Goal: Information Seeking & Learning: Check status

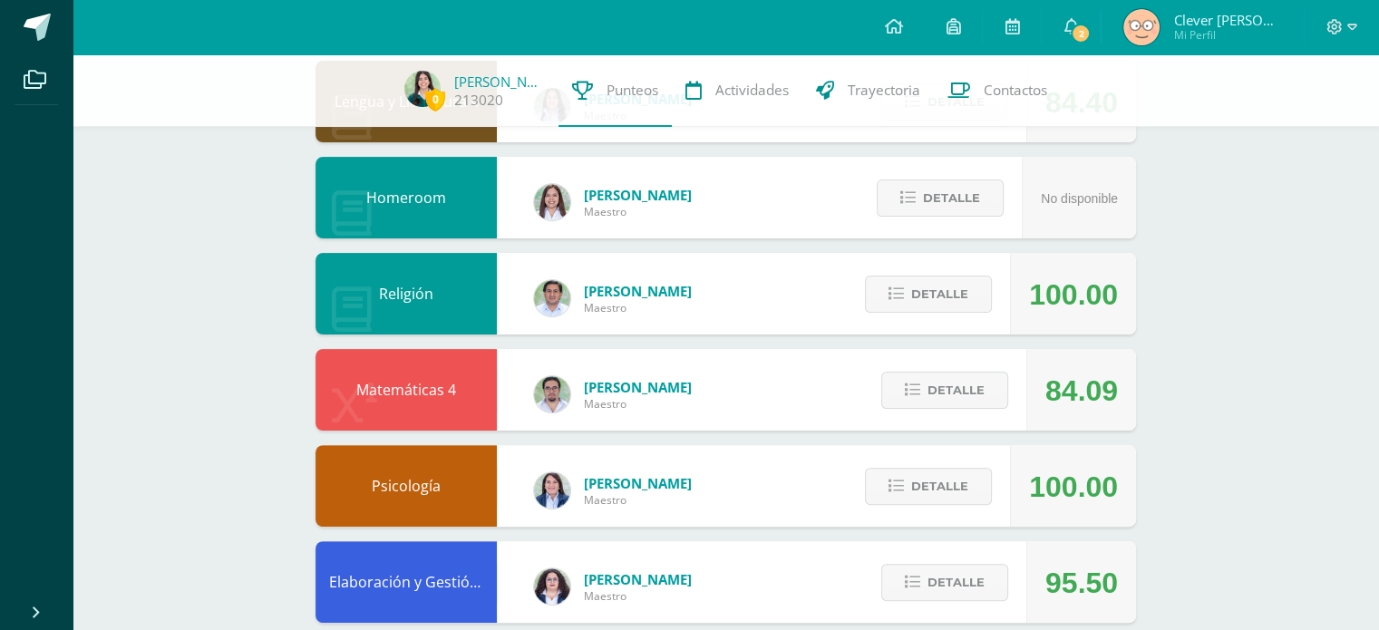
scroll to position [417, 0]
click at [941, 389] on span "Detalle" at bounding box center [955, 390] width 57 height 34
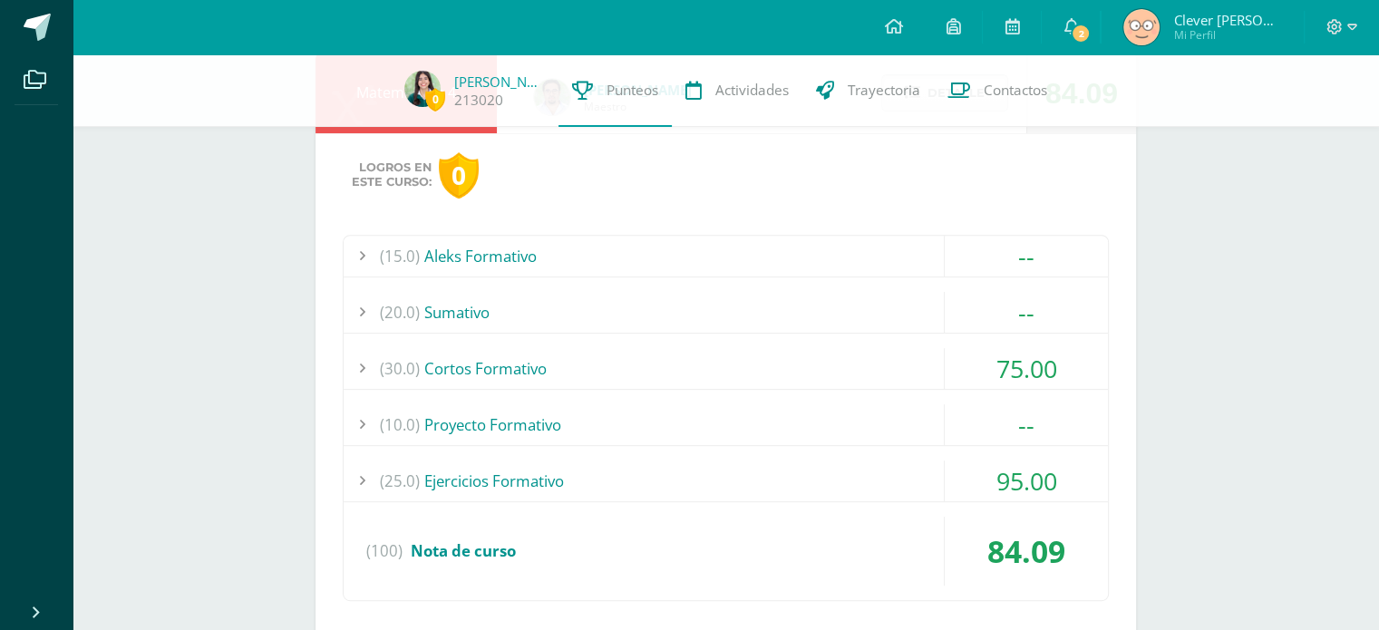
scroll to position [714, 0]
click at [909, 376] on div "(30.0) Cortos Formativo" at bounding box center [726, 368] width 764 height 41
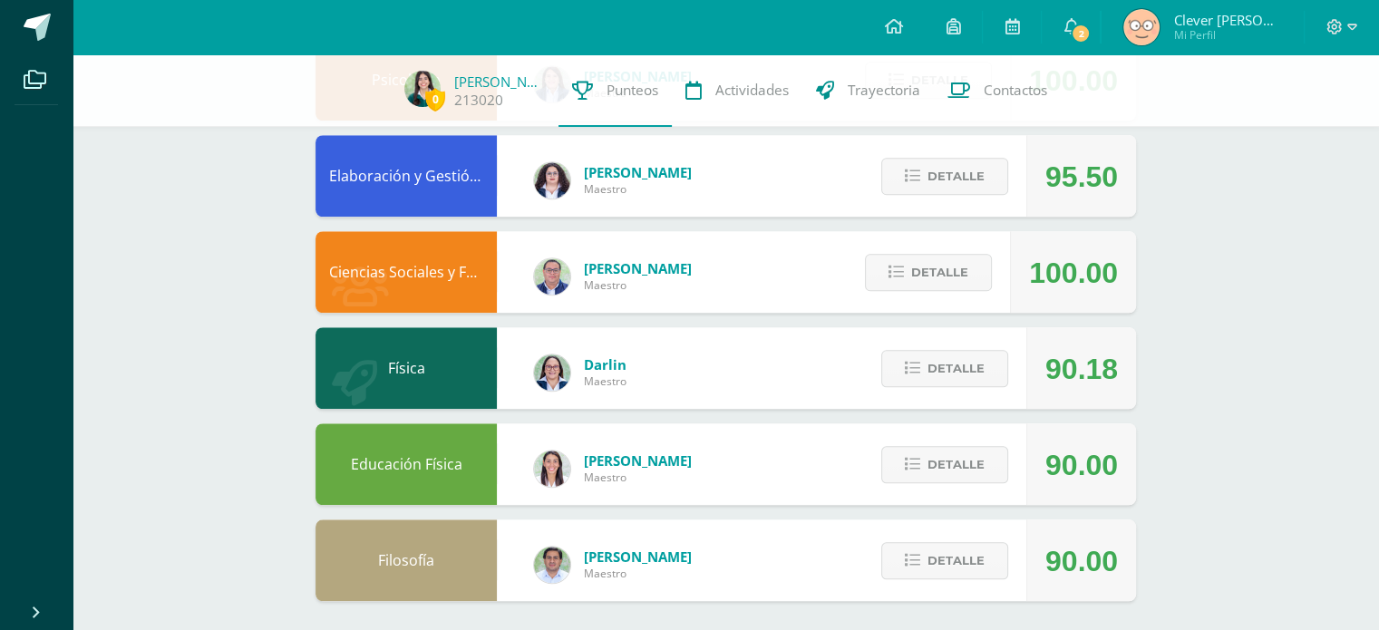
scroll to position [1518, 0]
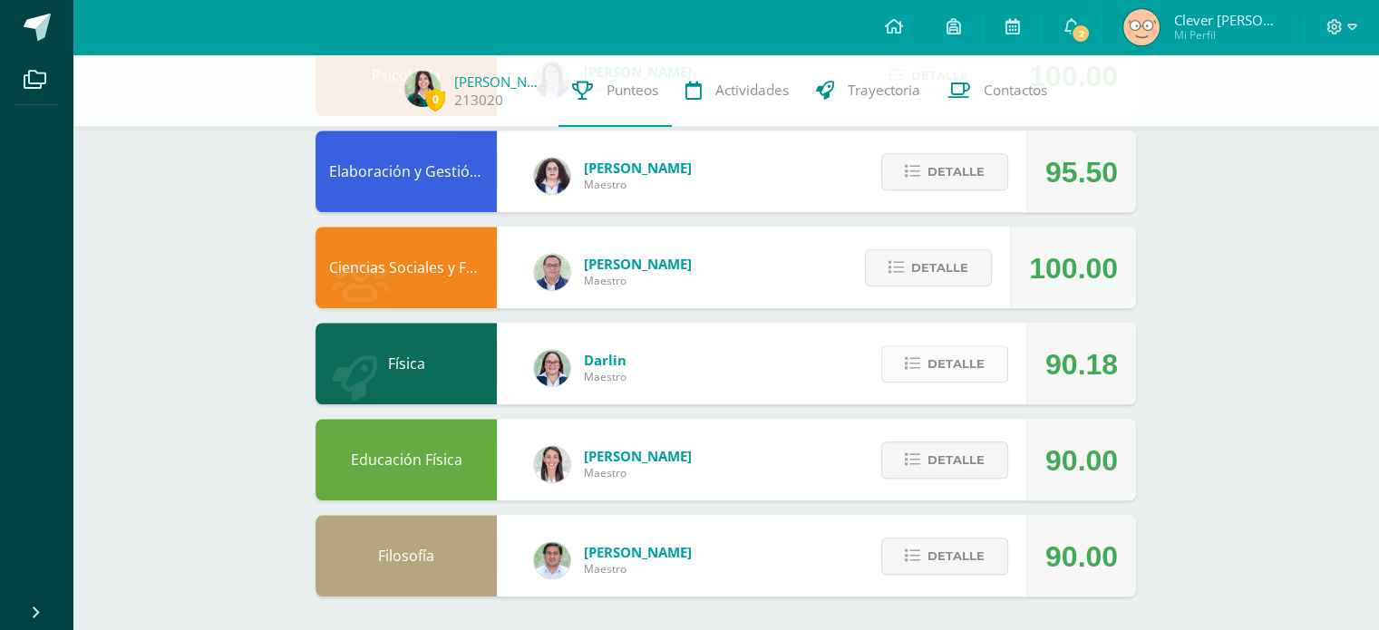
click at [921, 365] on button "Detalle" at bounding box center [944, 363] width 127 height 37
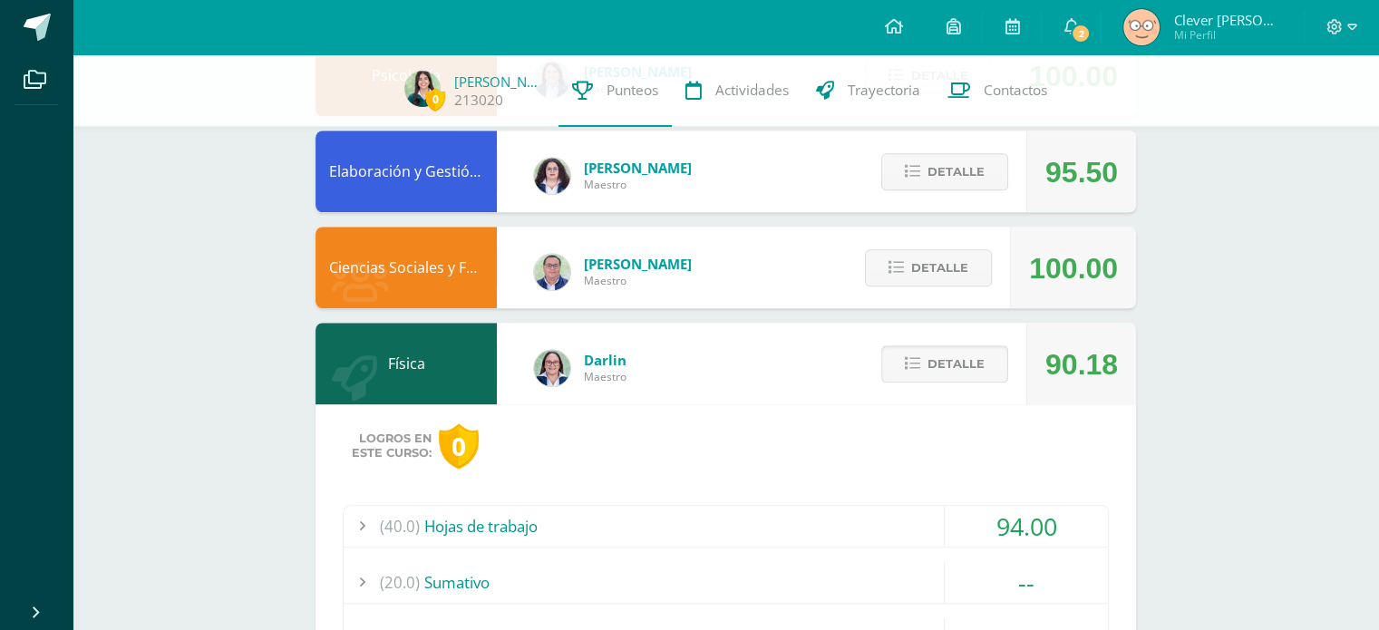
scroll to position [1945, 0]
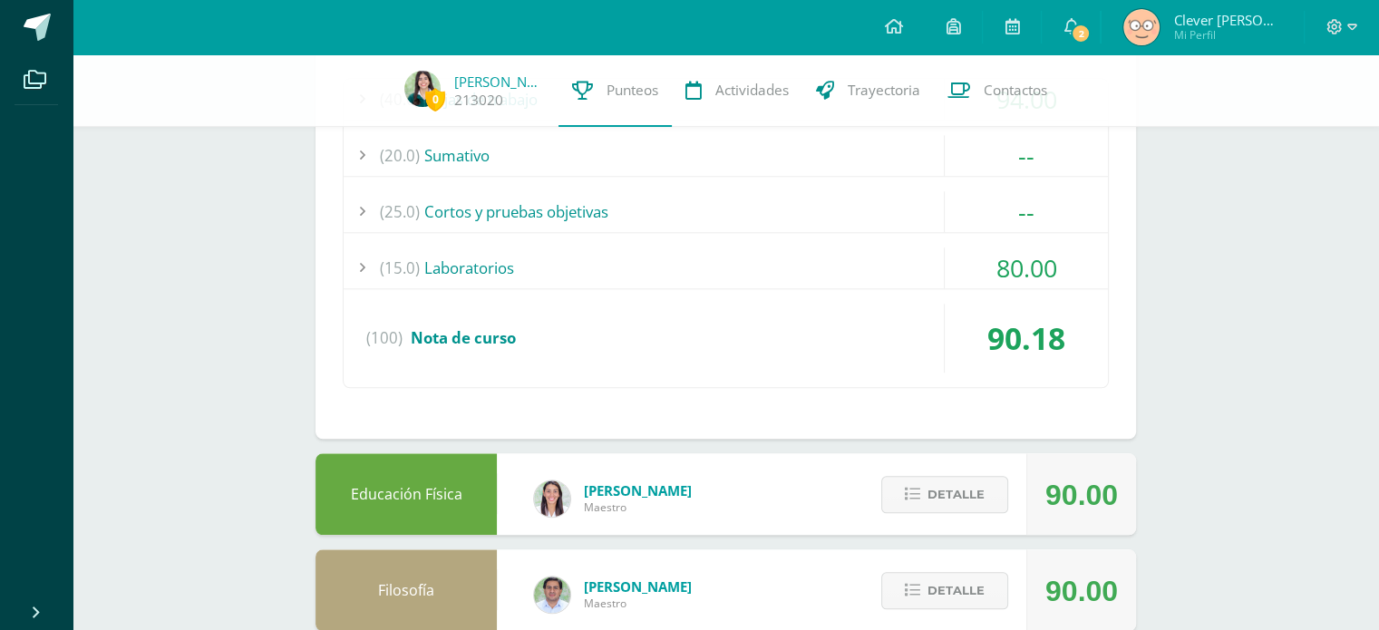
click at [872, 248] on div "(15.0) Laboratorios" at bounding box center [726, 267] width 764 height 41
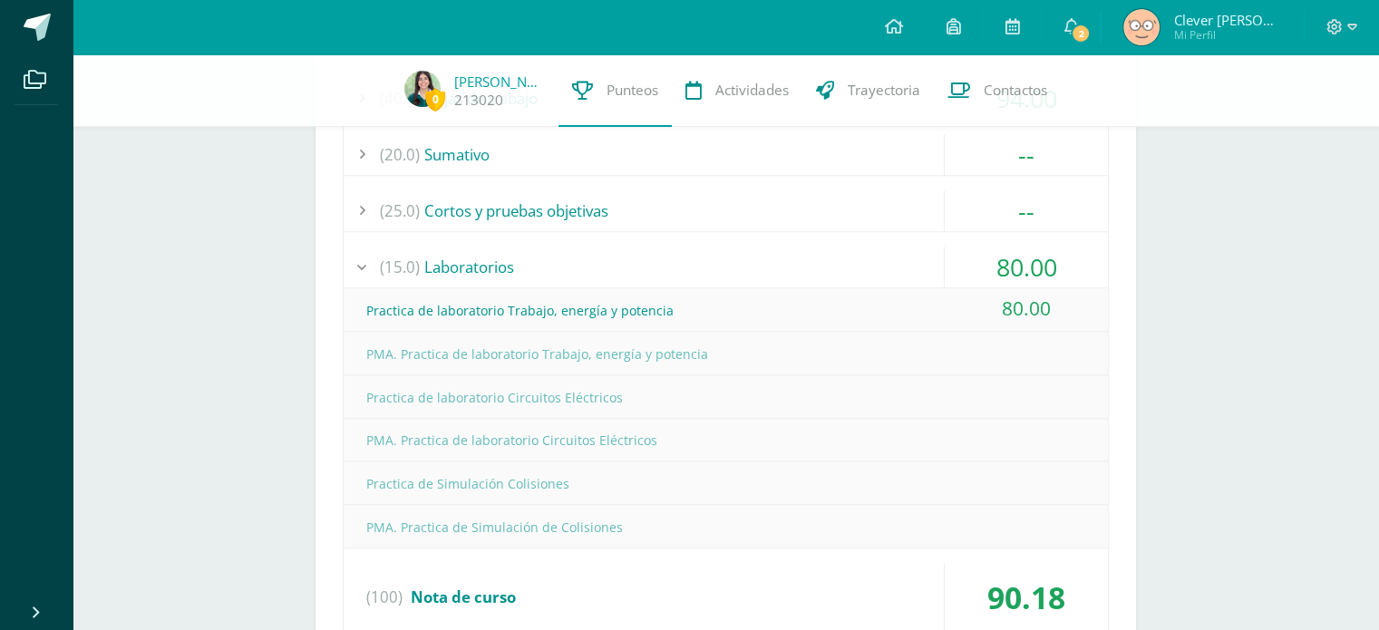
click at [872, 250] on div "(15.0) Laboratorios" at bounding box center [726, 267] width 764 height 41
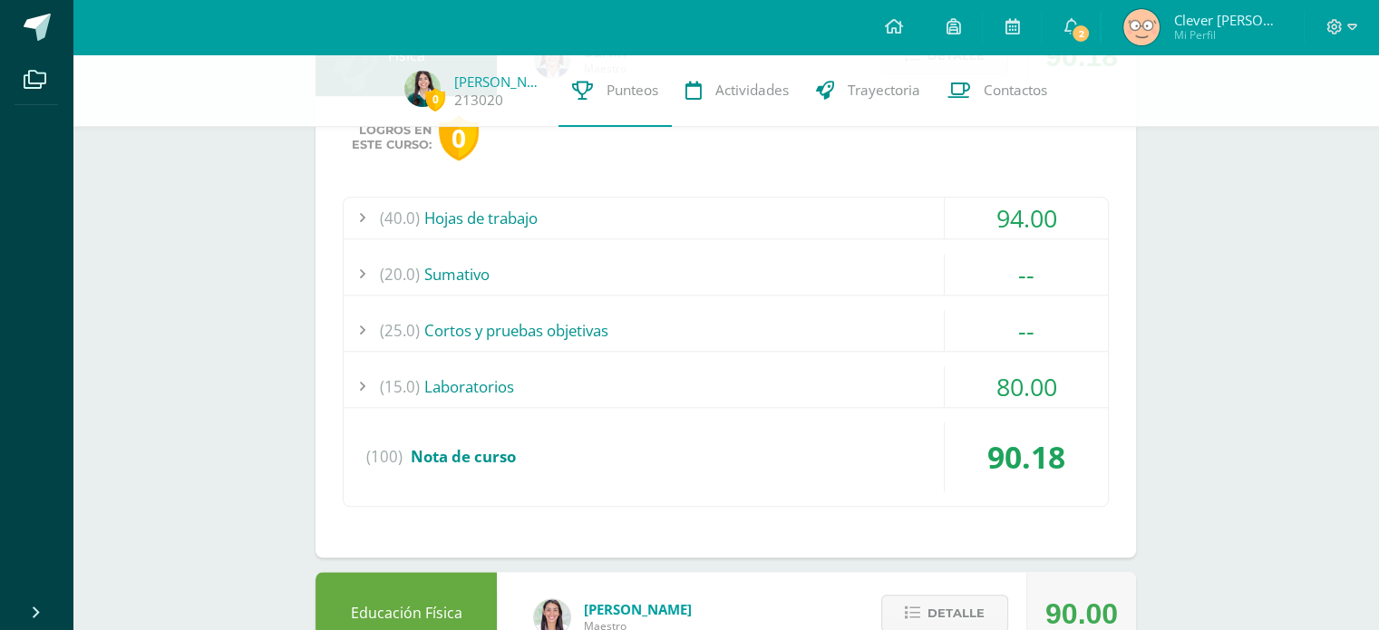
scroll to position [1650, 0]
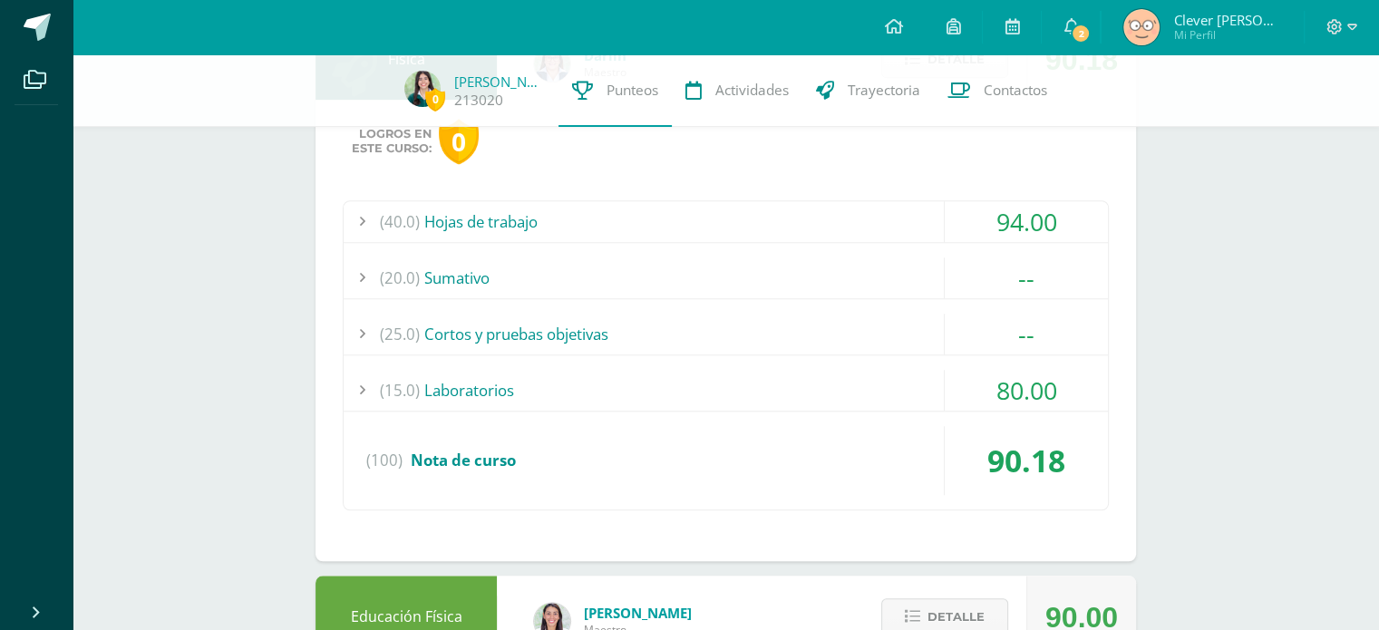
click at [864, 229] on div "(40.0) Hojas de trabajo" at bounding box center [726, 221] width 764 height 41
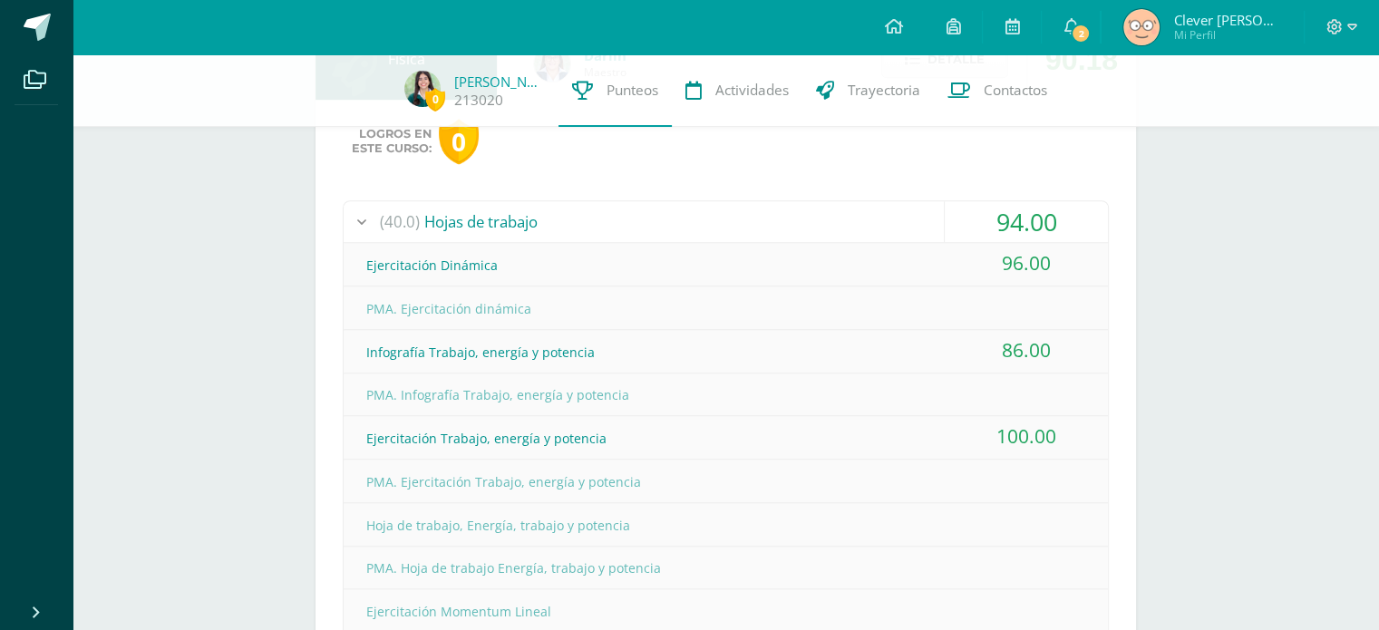
click at [866, 227] on div "(40.0) Hojas de trabajo" at bounding box center [726, 221] width 764 height 41
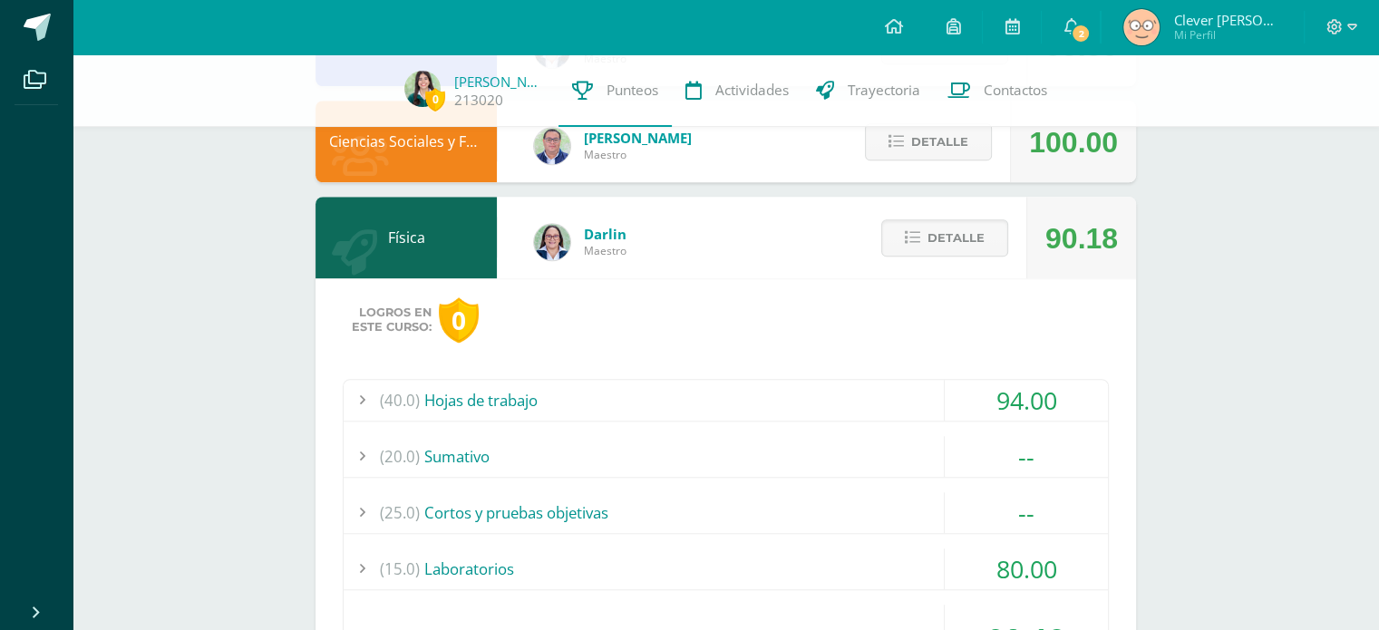
scroll to position [1418, 0]
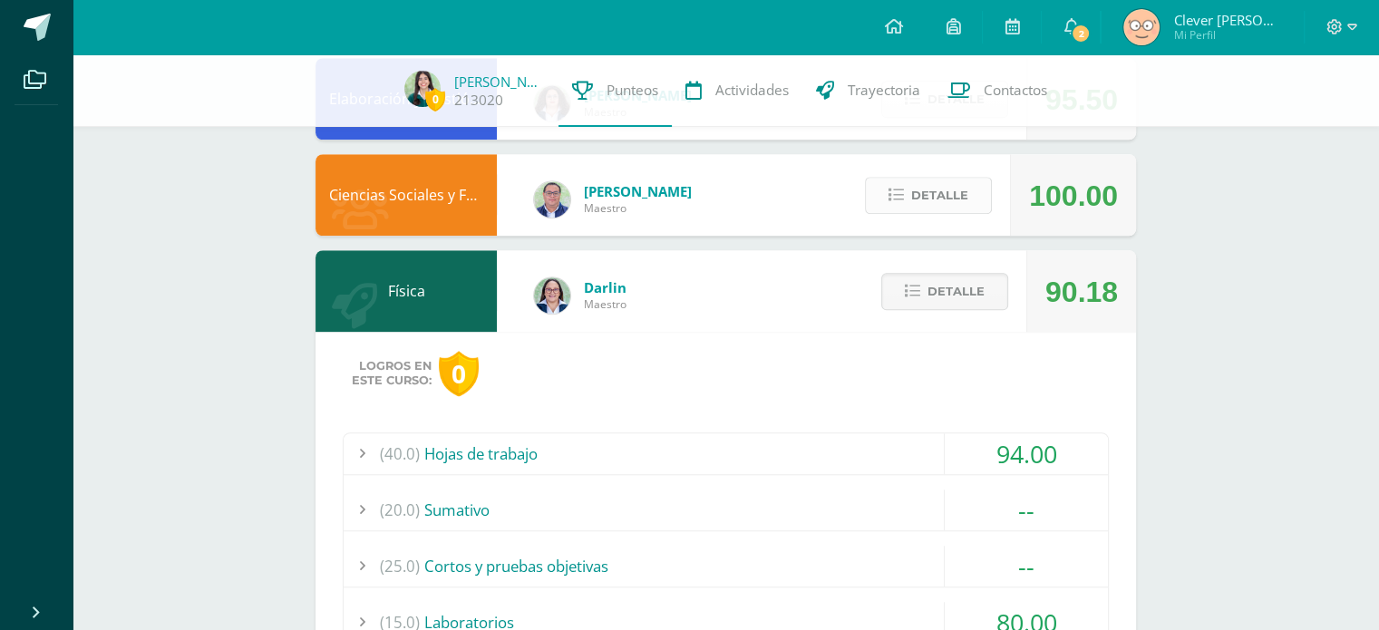
click at [912, 198] on span "Detalle" at bounding box center [939, 196] width 57 height 34
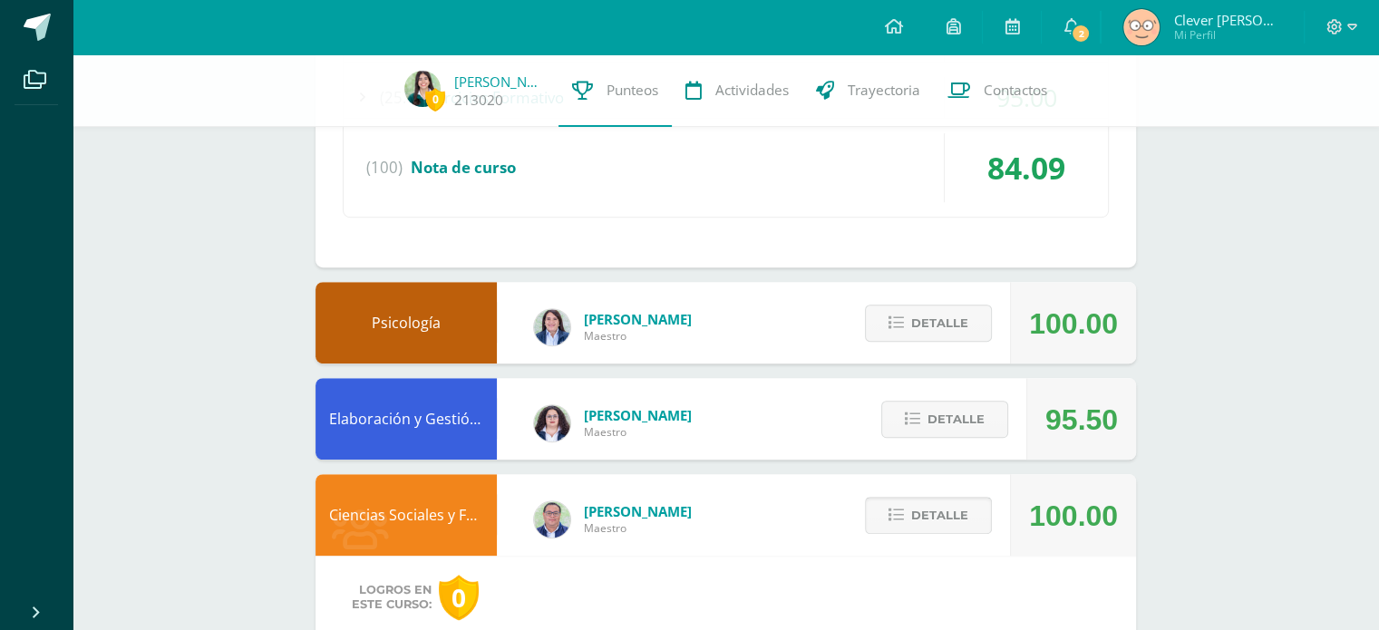
scroll to position [1099, 0]
click at [915, 438] on div "Detalle" at bounding box center [940, 418] width 172 height 82
click at [947, 410] on span "Detalle" at bounding box center [955, 419] width 57 height 34
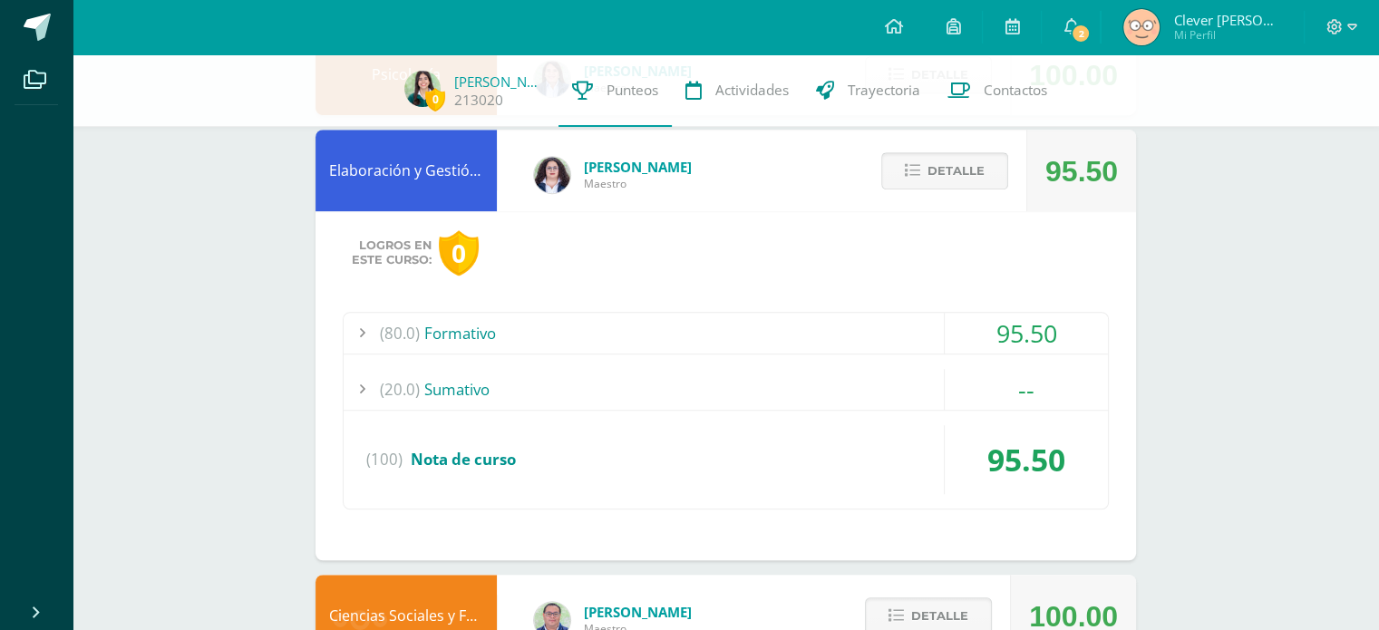
scroll to position [1357, 0]
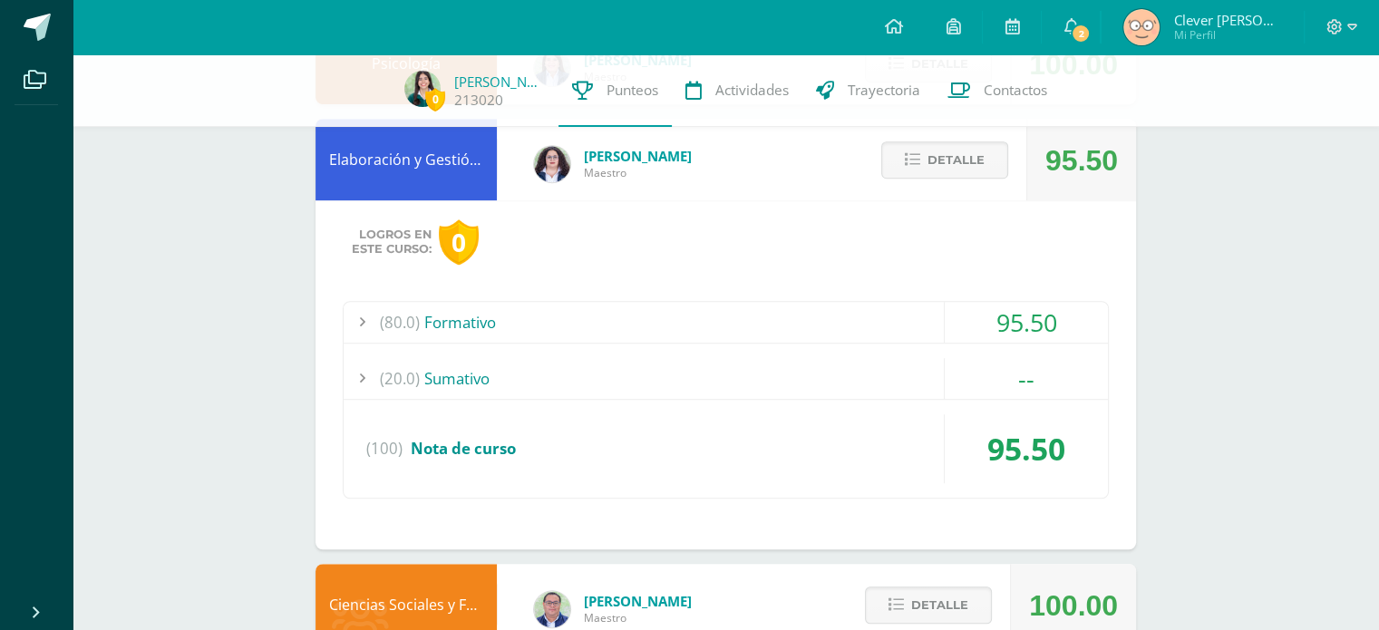
click at [909, 312] on div "(80.0) Formativo" at bounding box center [726, 322] width 764 height 41
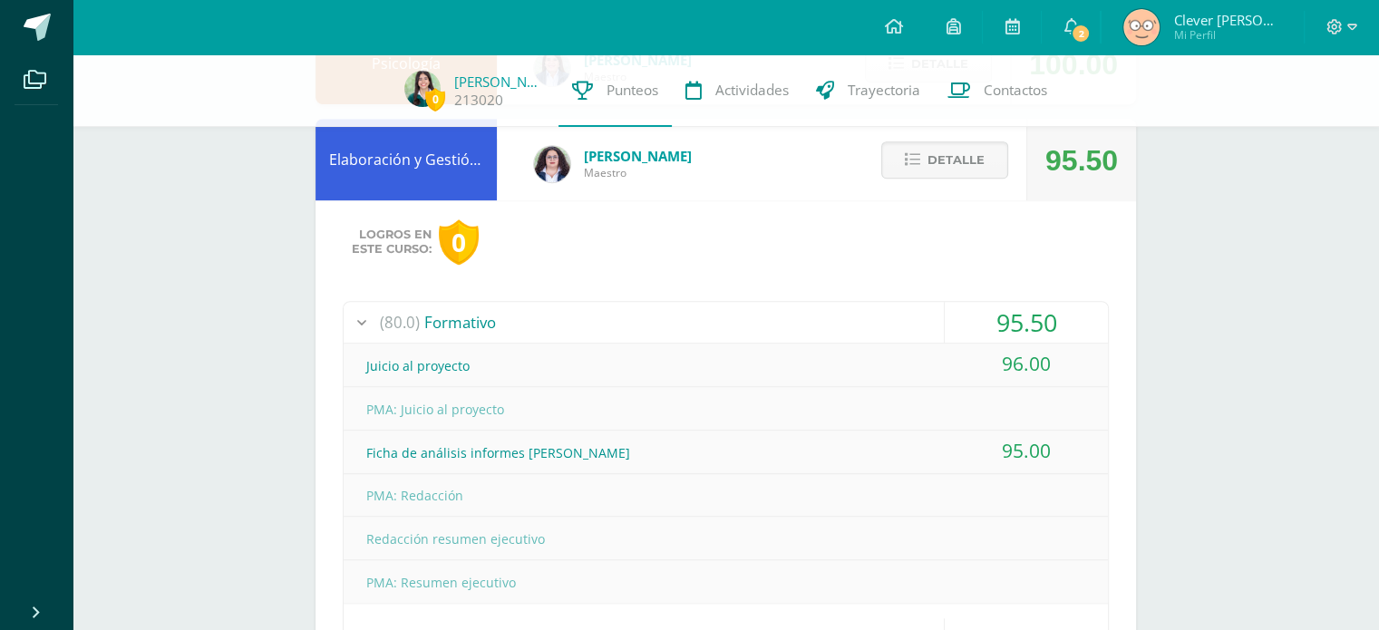
click at [909, 312] on div "(80.0) Formativo" at bounding box center [726, 322] width 764 height 41
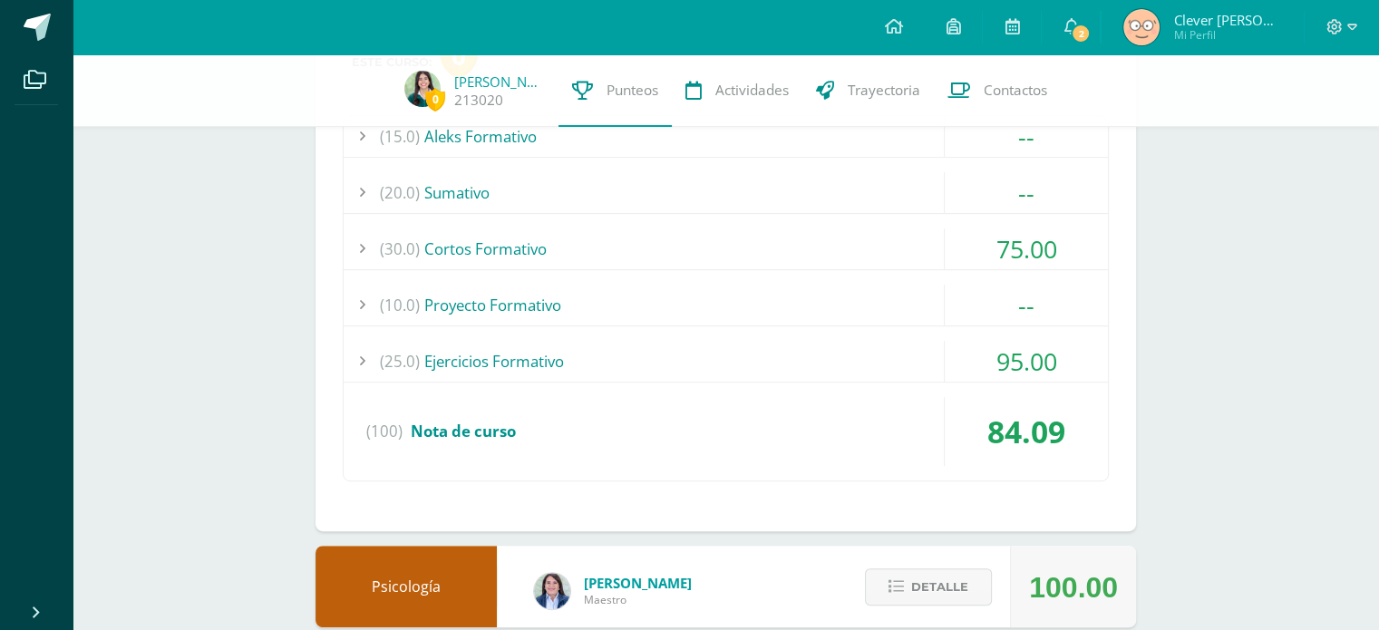
scroll to position [841, 0]
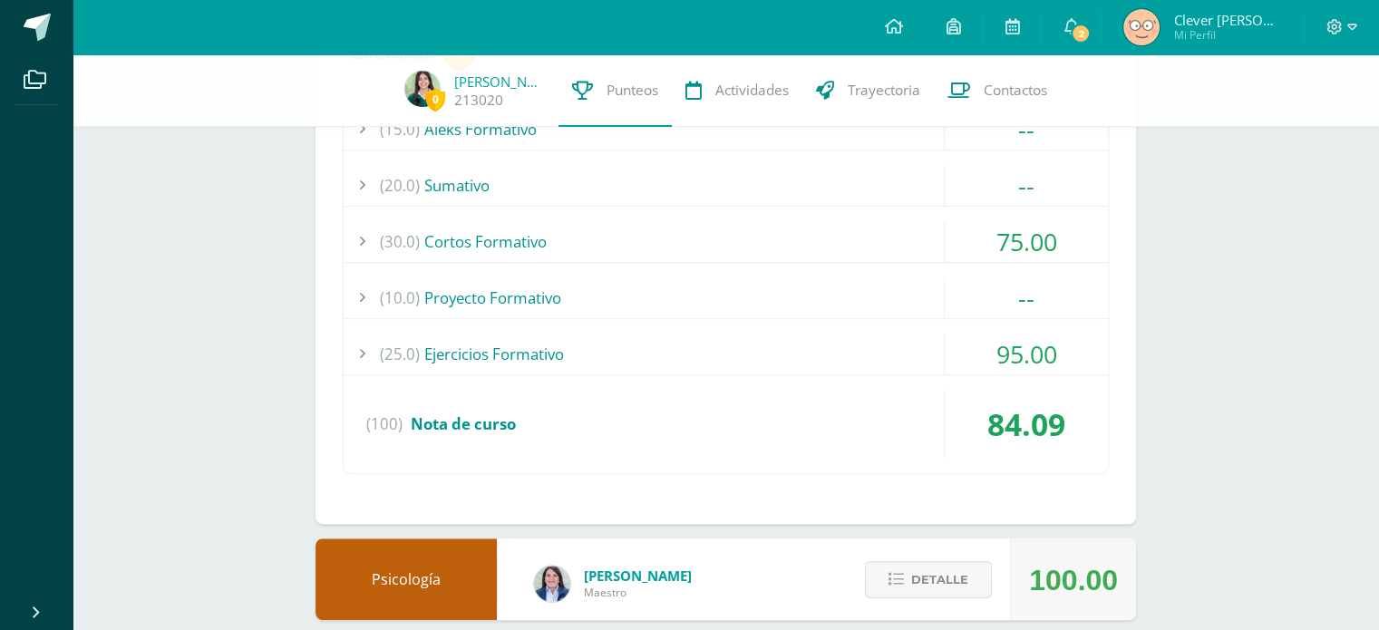
click at [914, 249] on div "(30.0) Cortos Formativo" at bounding box center [726, 241] width 764 height 41
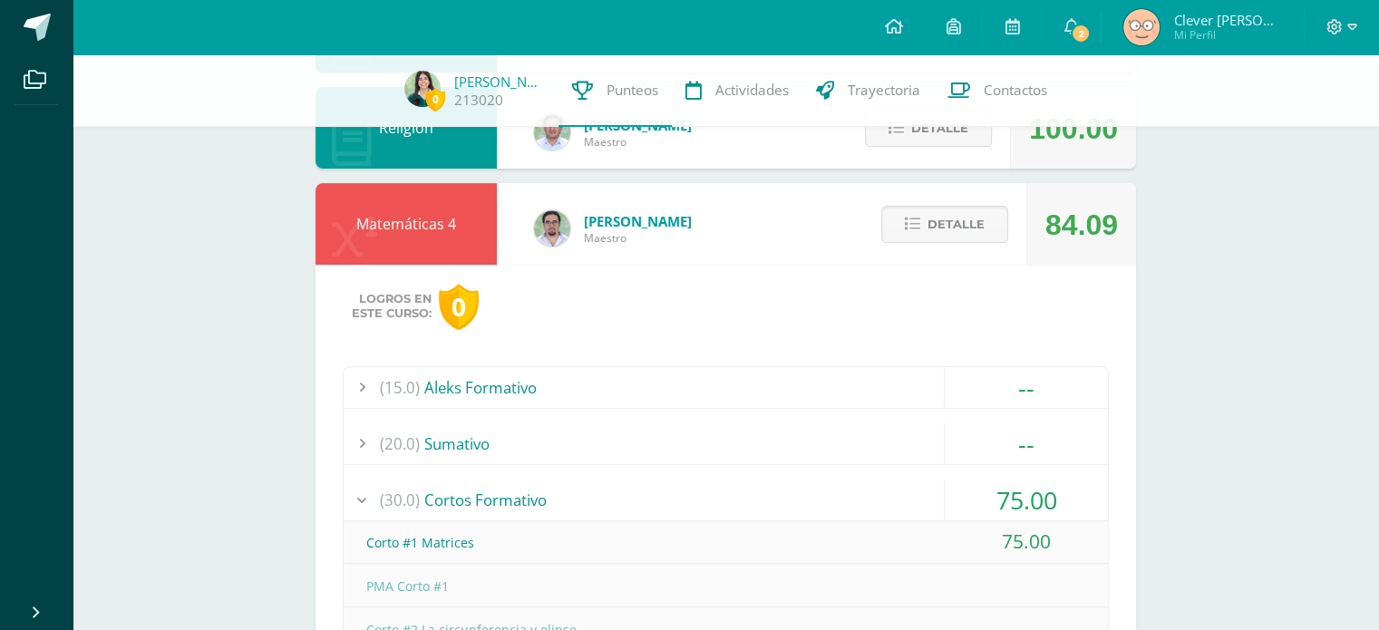
scroll to position [580, 0]
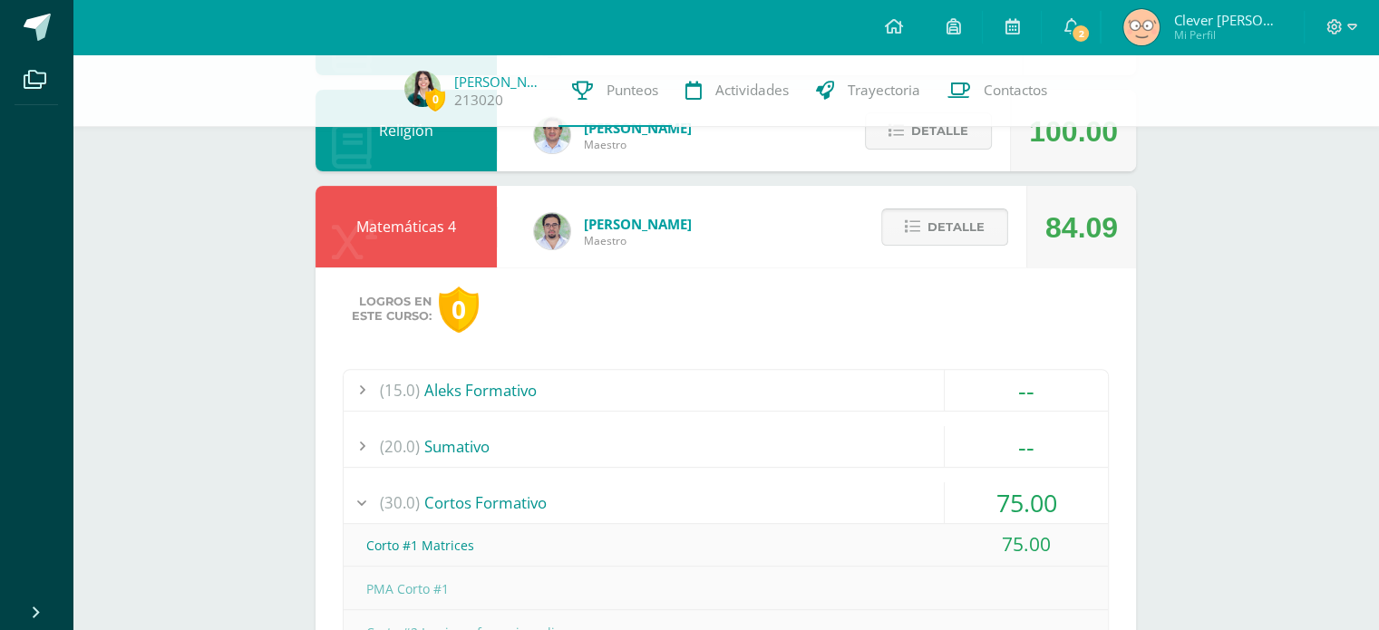
click at [956, 246] on button "Detalle" at bounding box center [944, 226] width 127 height 37
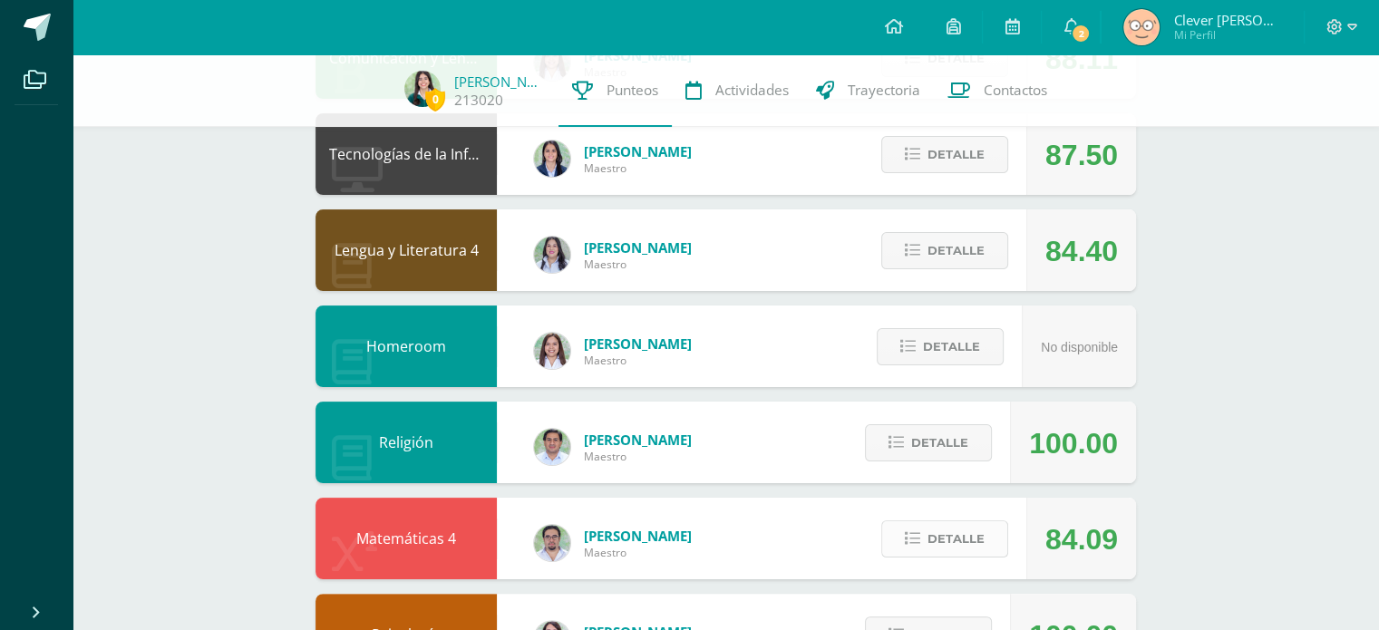
scroll to position [258, 0]
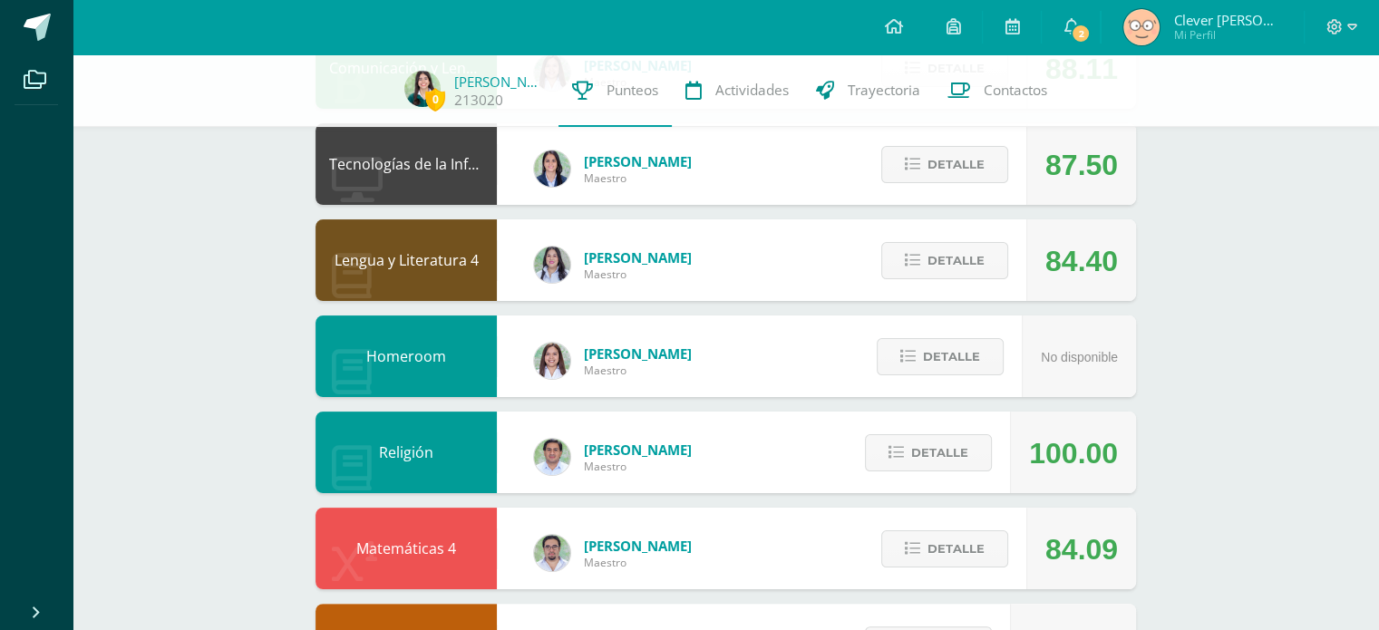
click at [934, 238] on div "Detalle" at bounding box center [940, 260] width 172 height 82
click at [934, 247] on span "Detalle" at bounding box center [955, 261] width 57 height 34
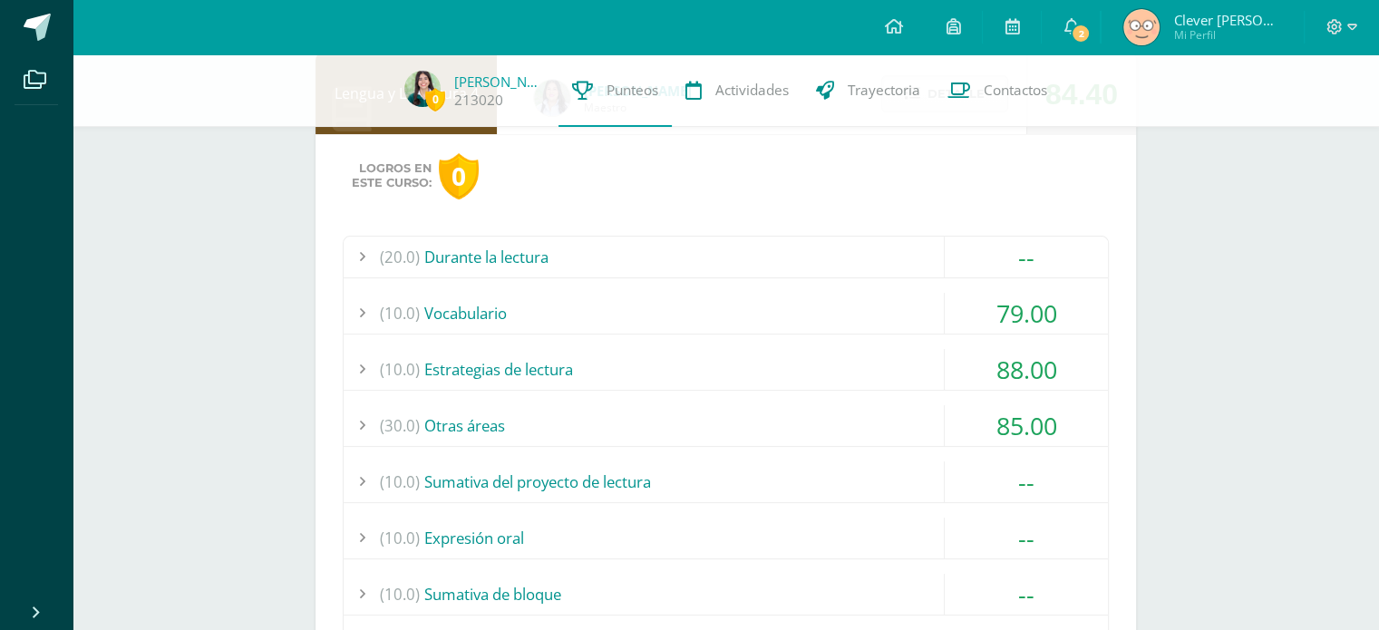
scroll to position [431, 0]
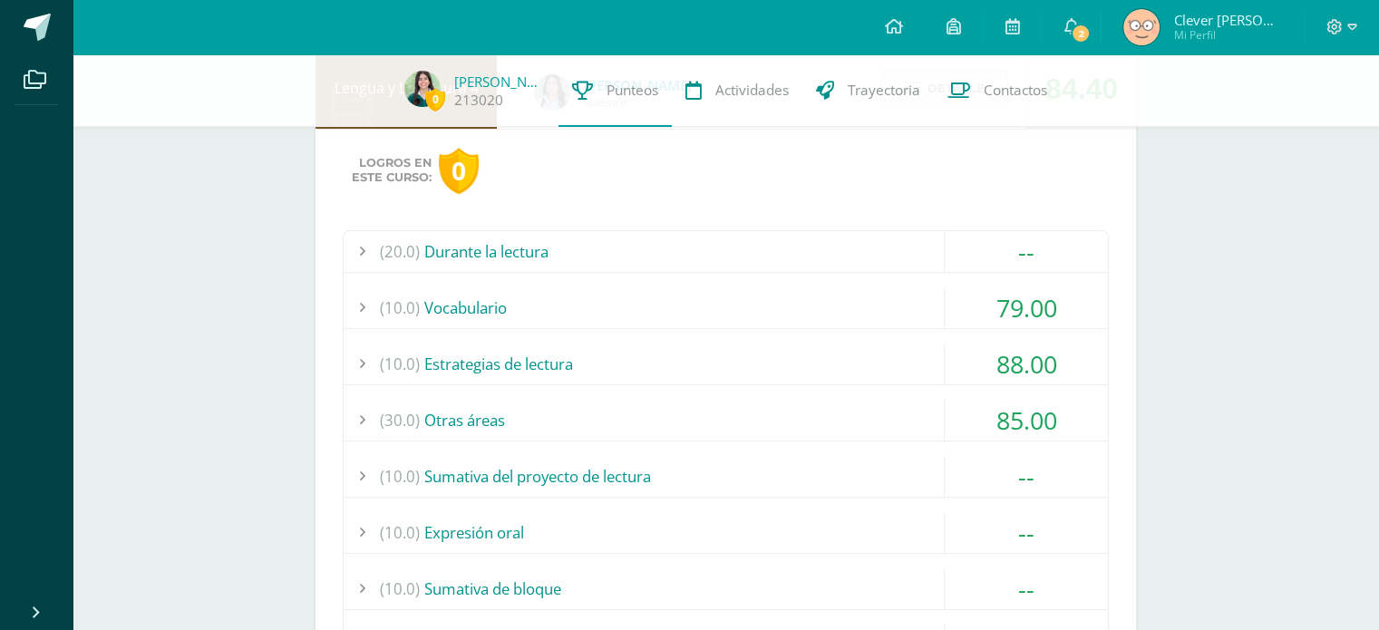
click at [892, 404] on div "(30.0) Otras áreas" at bounding box center [726, 420] width 764 height 41
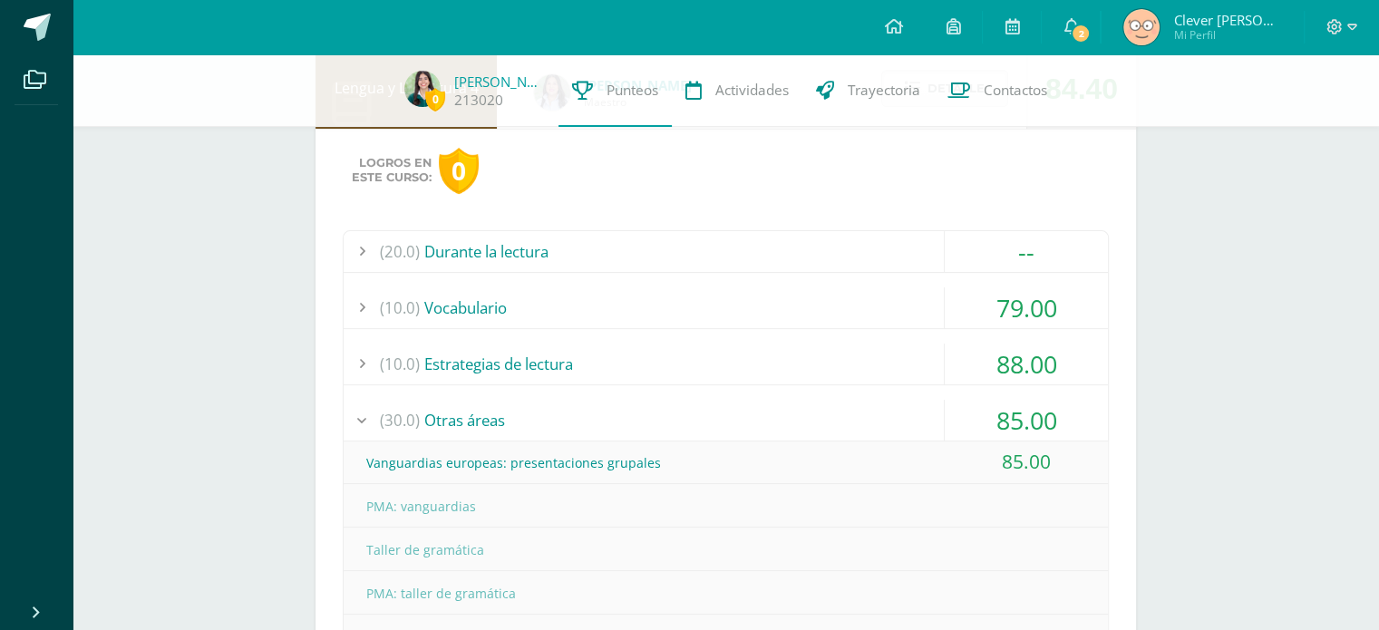
click at [892, 404] on div "(30.0) Otras áreas" at bounding box center [726, 420] width 764 height 41
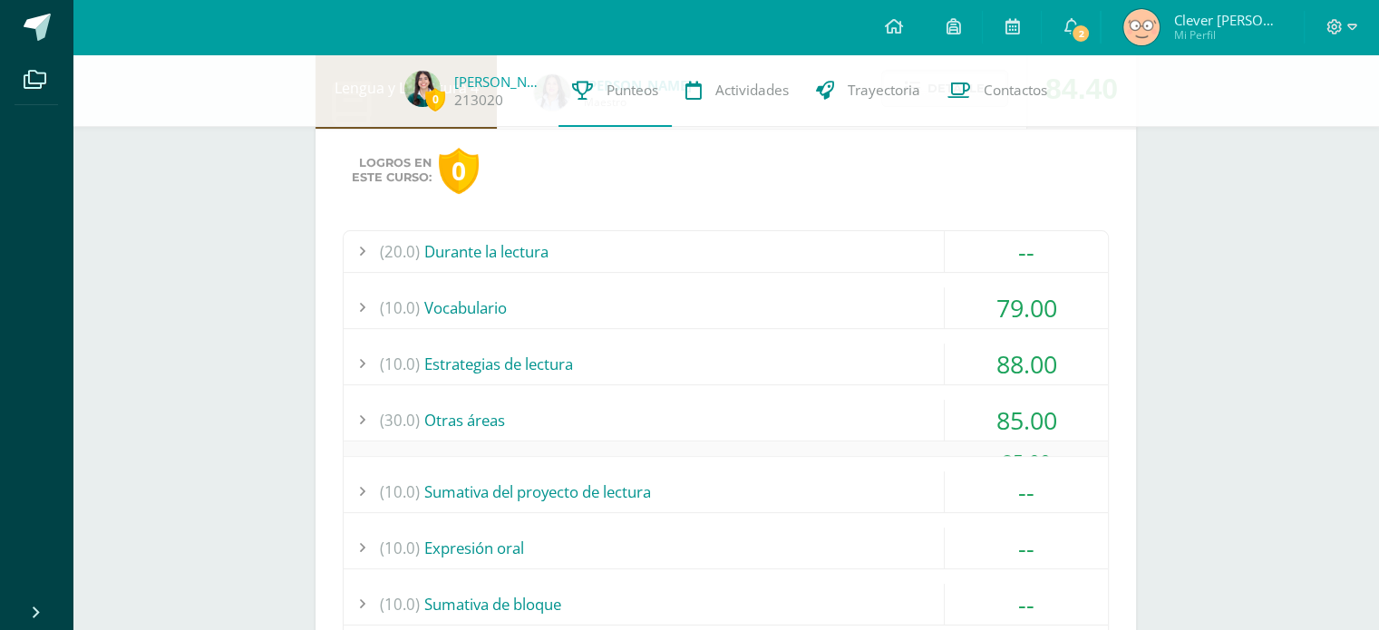
click at [892, 404] on div "(30.0) Otras áreas" at bounding box center [726, 420] width 764 height 41
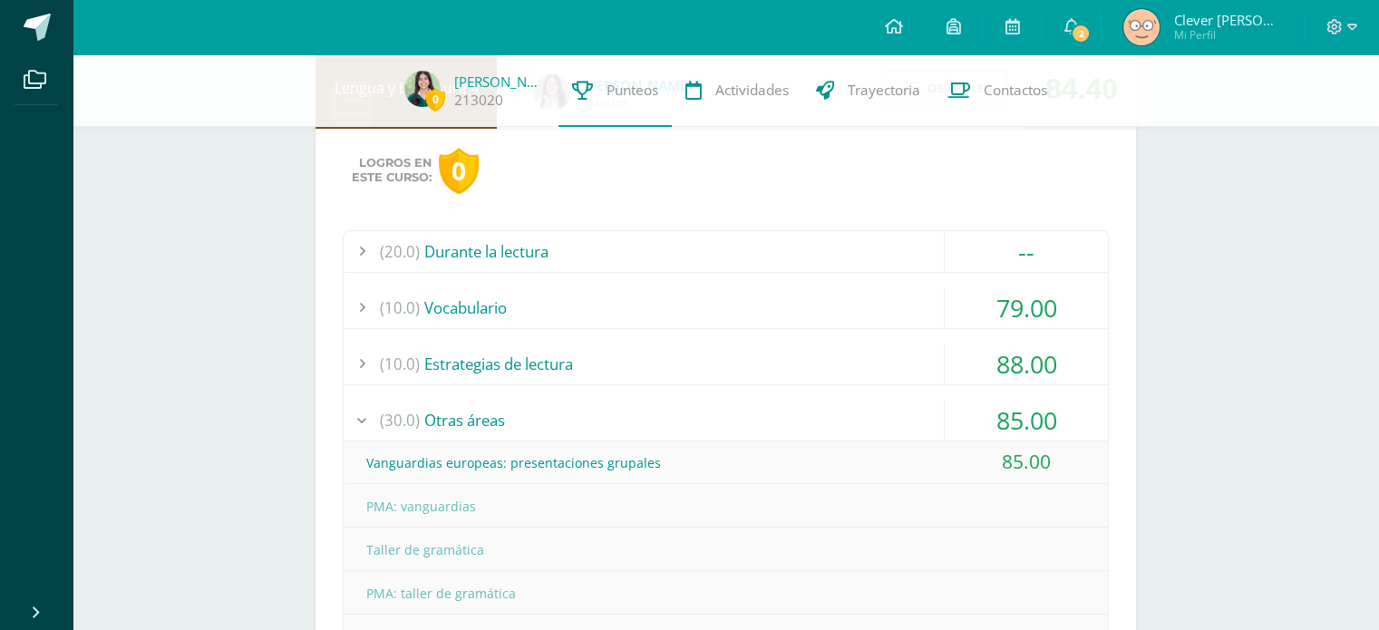
click at [892, 402] on div "(30.0) Otras áreas" at bounding box center [726, 420] width 764 height 41
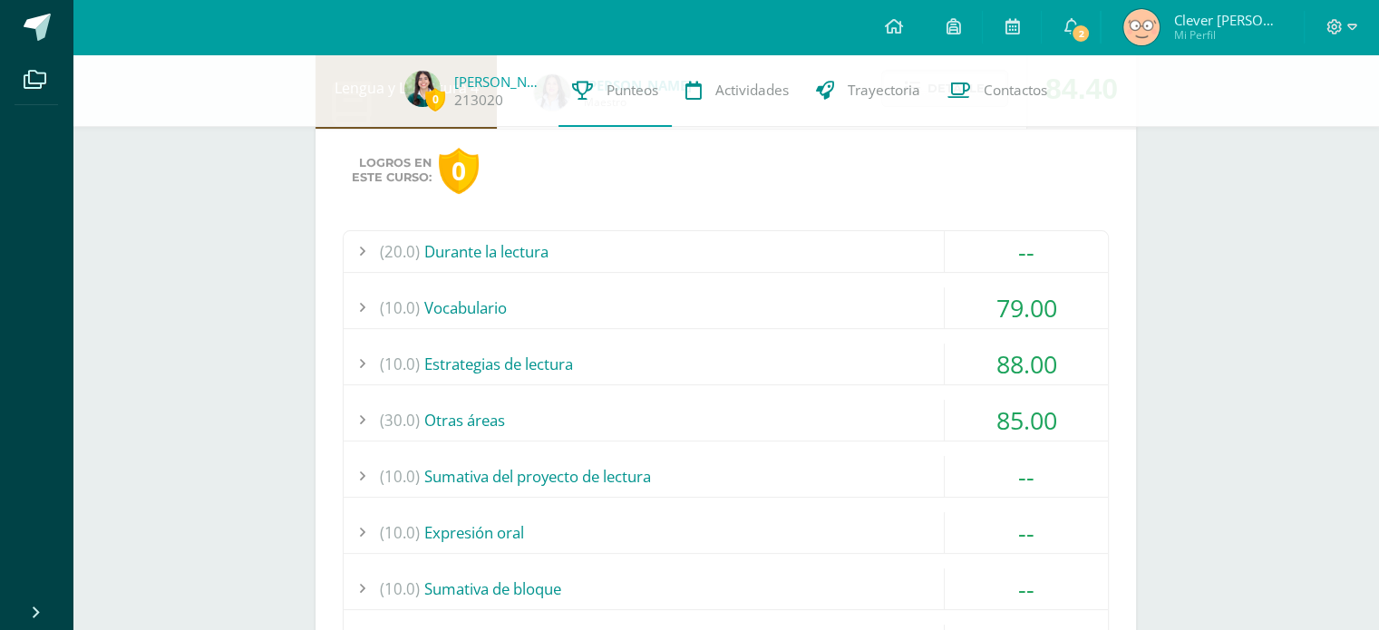
click at [812, 352] on div "(10.0) Estrategias de lectura" at bounding box center [726, 364] width 764 height 41
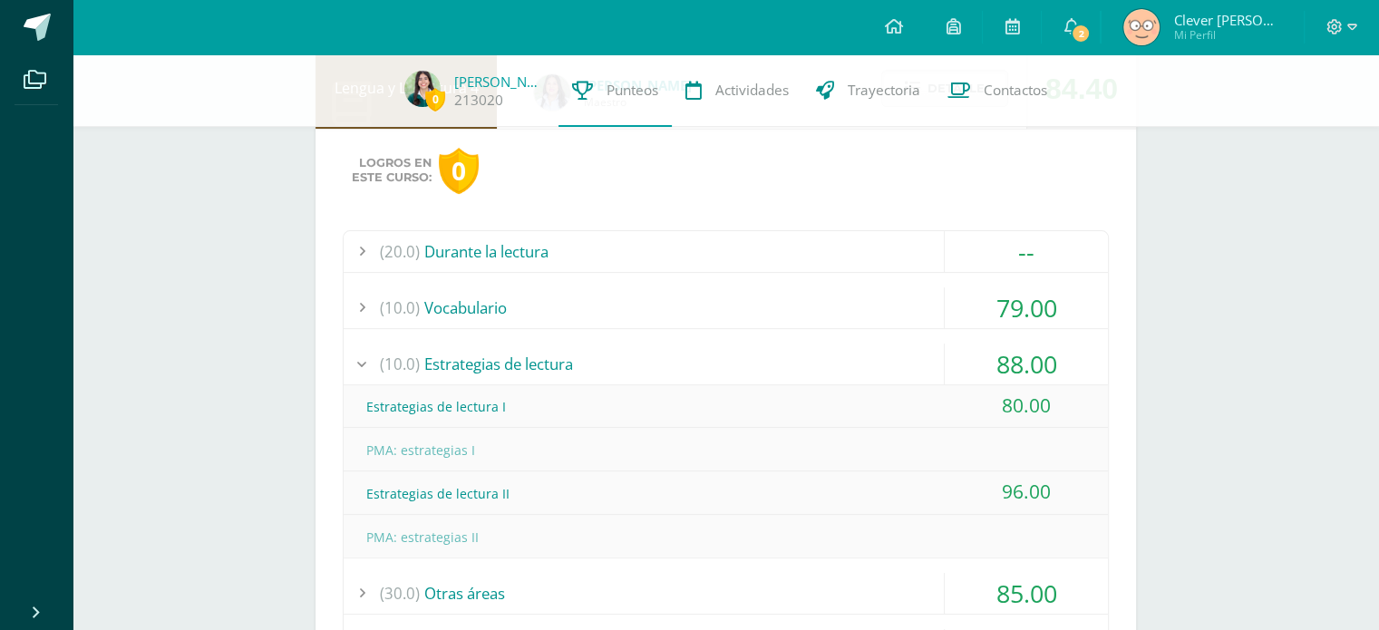
click at [772, 311] on div "(10.0) Vocabulario" at bounding box center [726, 307] width 764 height 41
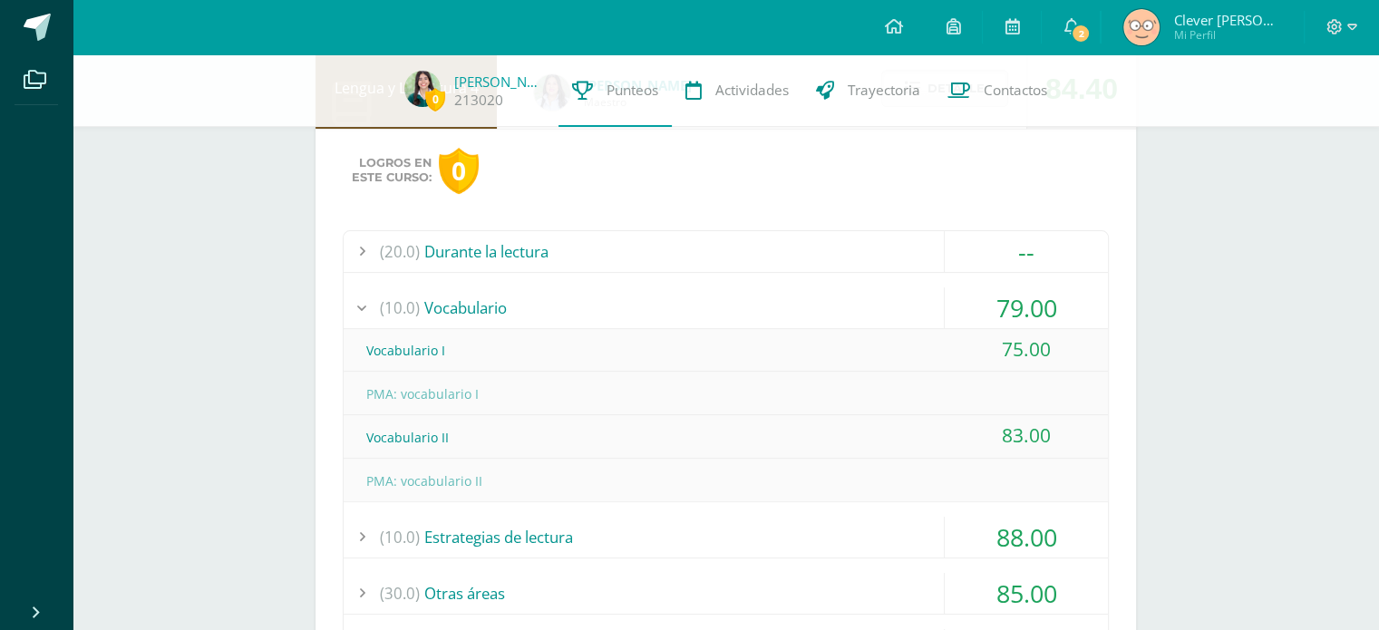
click at [765, 307] on div "(10.0) Vocabulario" at bounding box center [726, 307] width 764 height 41
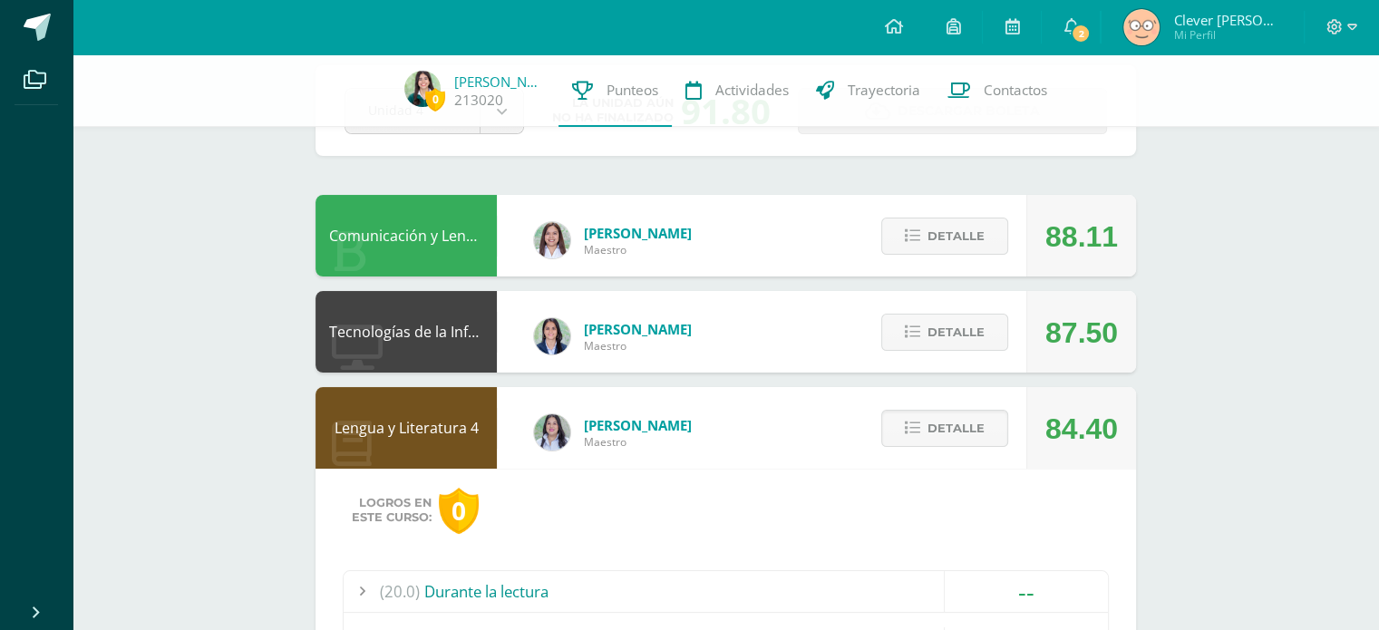
scroll to position [90, 0]
click at [942, 416] on span "Detalle" at bounding box center [955, 429] width 57 height 34
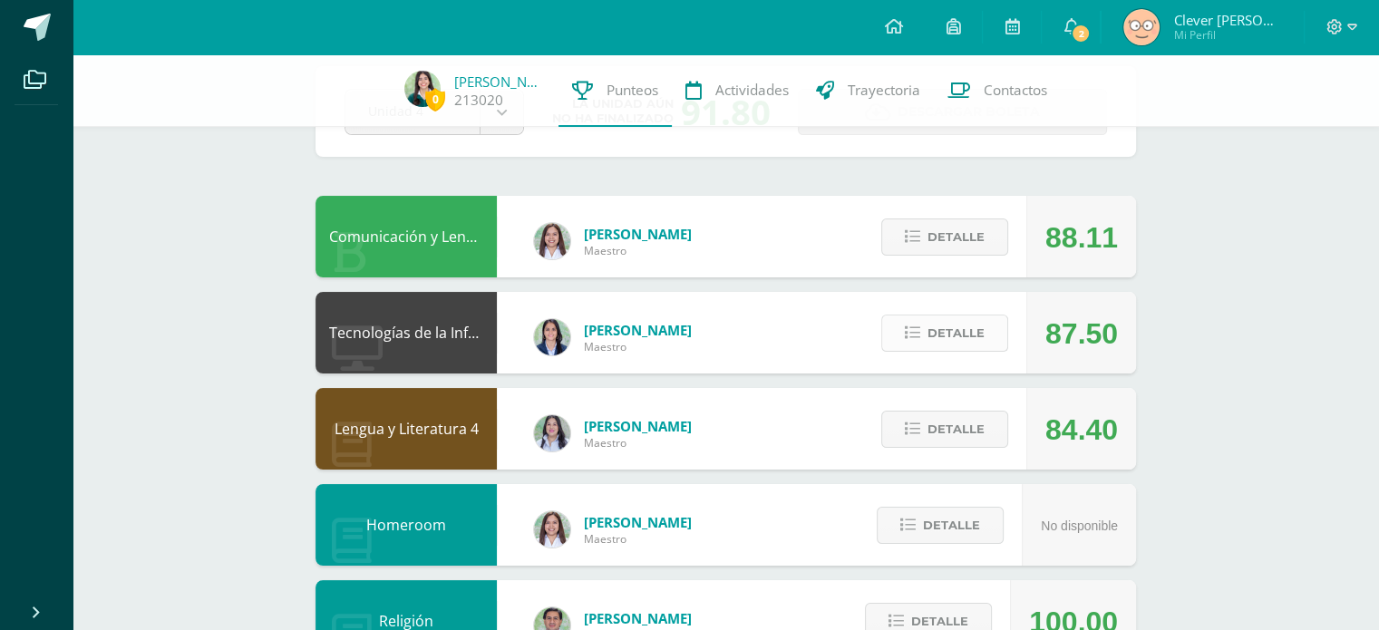
click at [945, 347] on span "Detalle" at bounding box center [955, 333] width 57 height 34
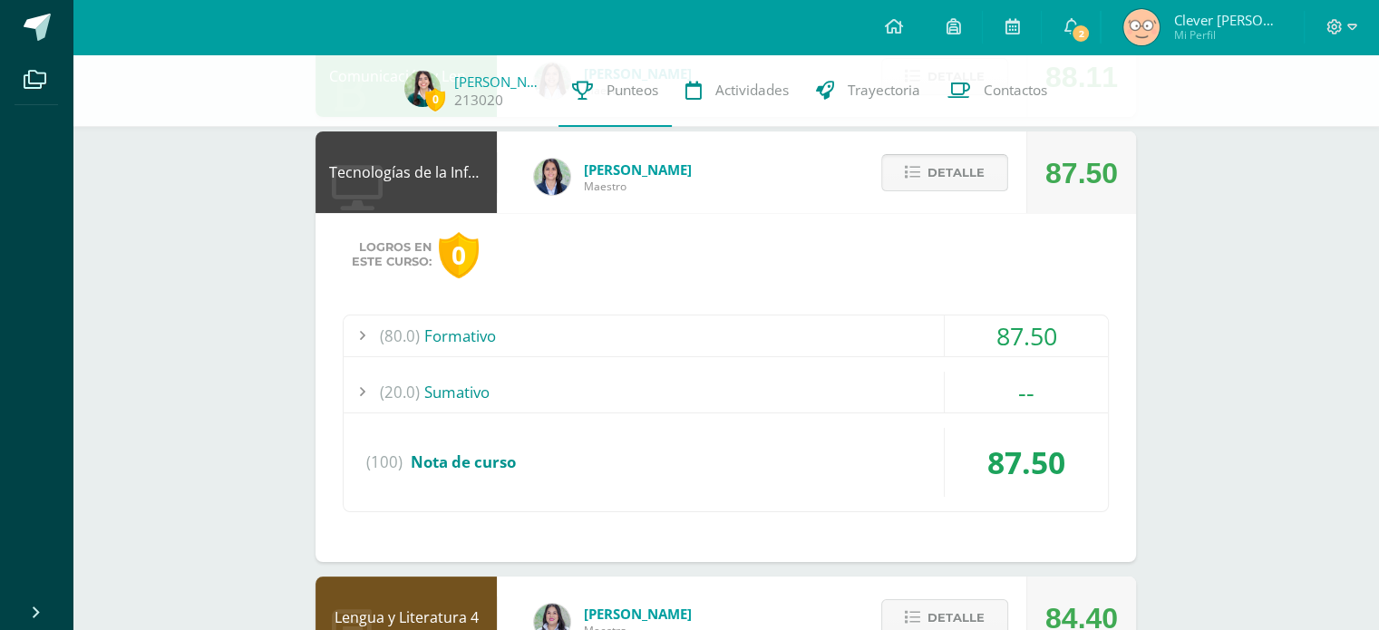
scroll to position [251, 0]
click at [944, 348] on div "87.50" at bounding box center [1025, 335] width 163 height 41
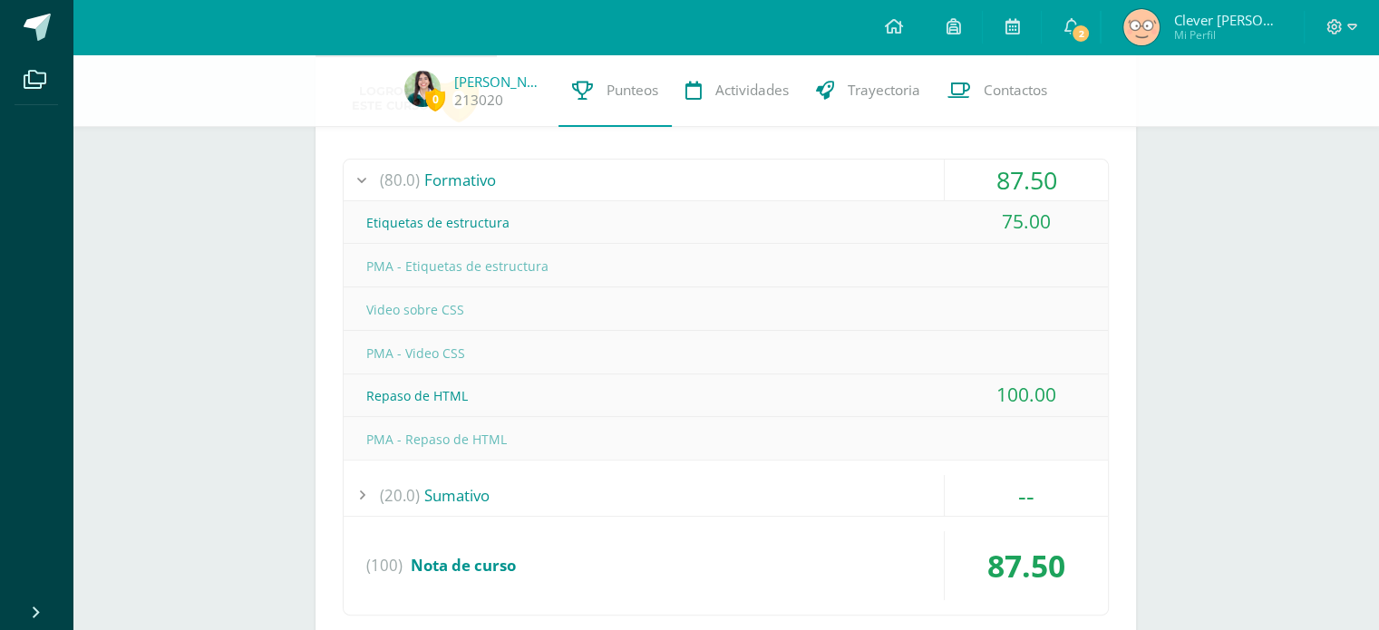
scroll to position [0, 0]
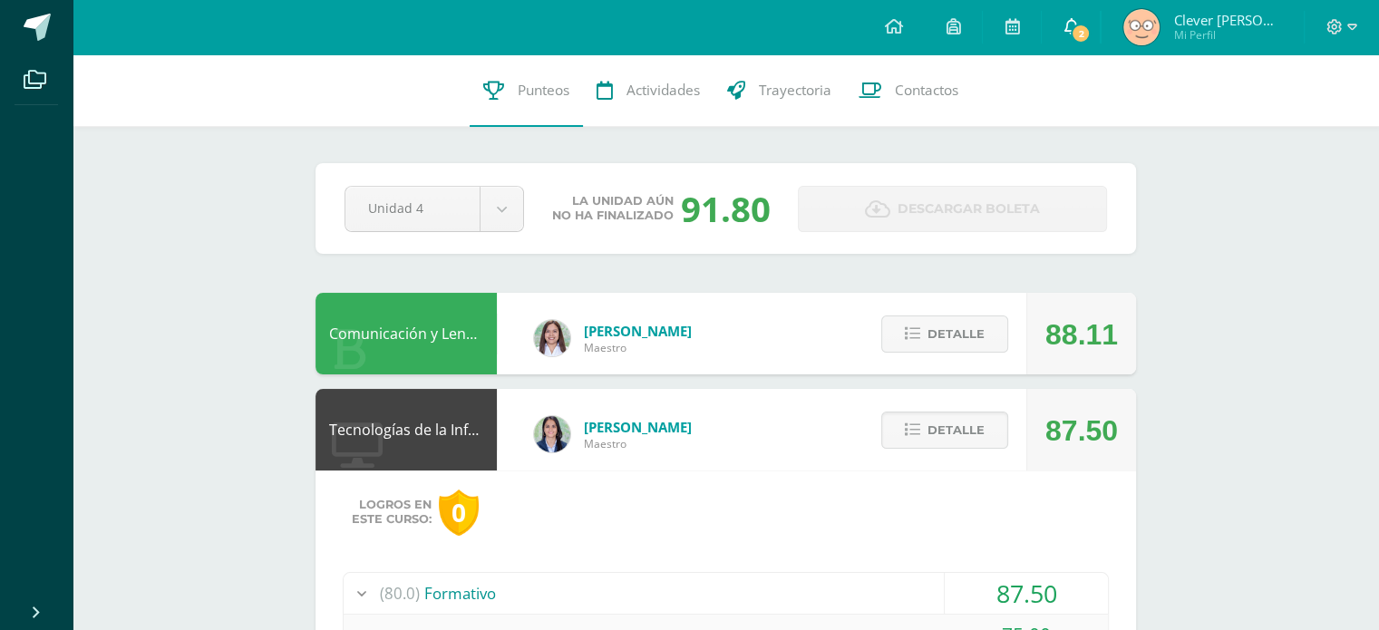
click at [1090, 33] on span "2" at bounding box center [1080, 34] width 20 height 20
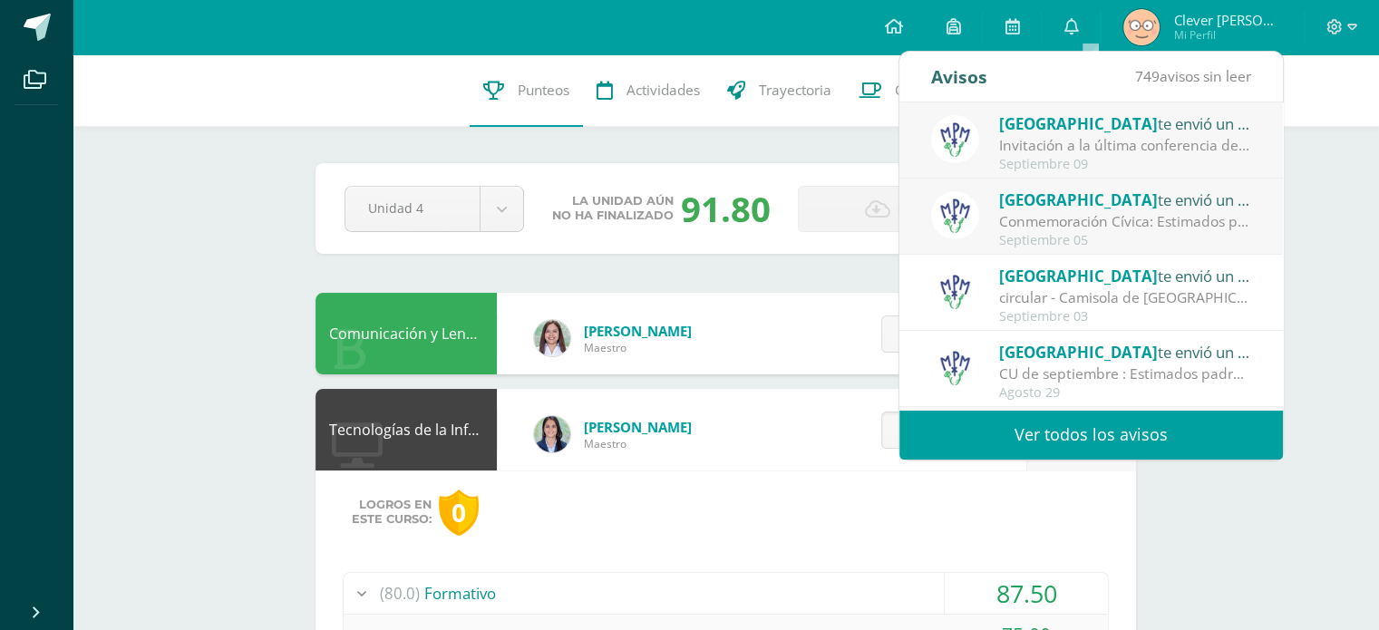
click at [1106, 131] on span "[GEOGRAPHIC_DATA]" at bounding box center [1078, 123] width 159 height 21
